Goal: Task Accomplishment & Management: Use online tool/utility

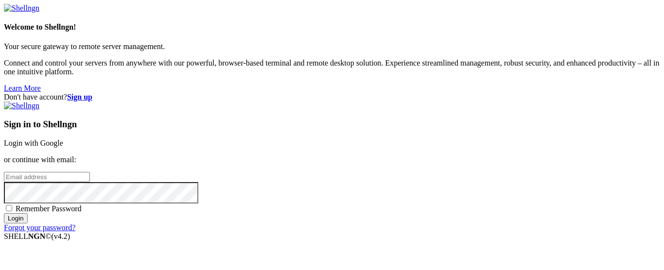
click at [63, 139] on link "Login with Google" at bounding box center [33, 143] width 59 height 8
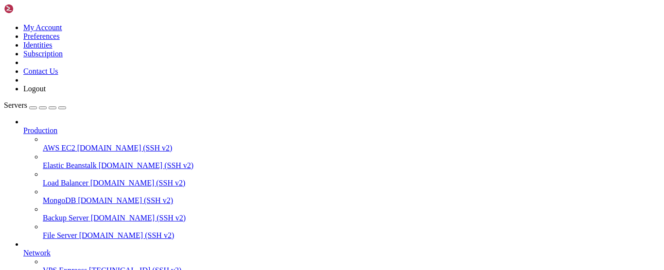
scroll to position [148, 0]
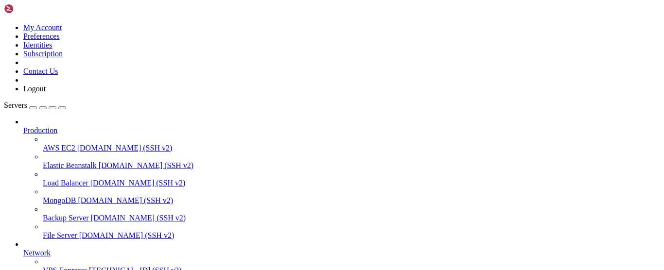
drag, startPoint x: 29, startPoint y: 708, endPoint x: 49, endPoint y: 725, distance: 25.9
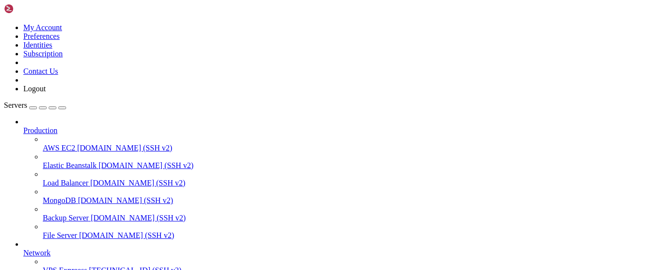
drag, startPoint x: 25, startPoint y: 696, endPoint x: 95, endPoint y: 723, distance: 75.3
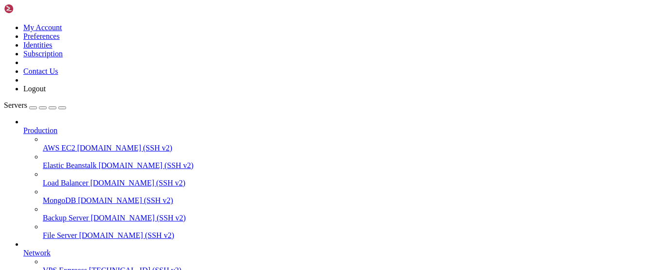
scroll to position [204, 0]
